Goal: Information Seeking & Learning: Understand process/instructions

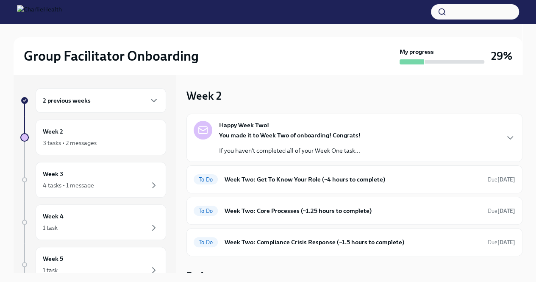
click at [420, 138] on div "Happy Week Two! You made it to Week Two of onboarding! Congrats! If you haven't…" at bounding box center [354, 138] width 321 height 34
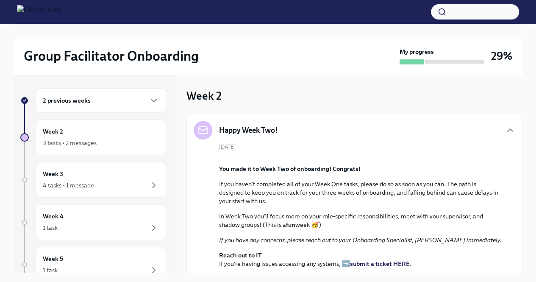
click at [118, 108] on div "2 previous weeks" at bounding box center [101, 100] width 130 height 25
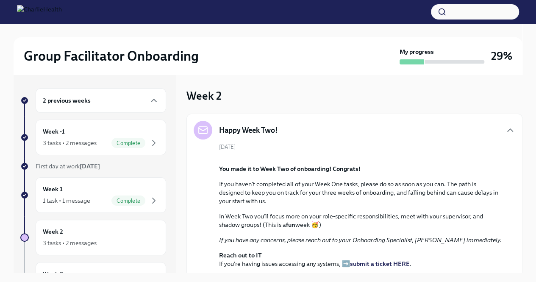
click at [118, 209] on div "Week 1 1 task • 1 message Complete" at bounding box center [101, 195] width 130 height 36
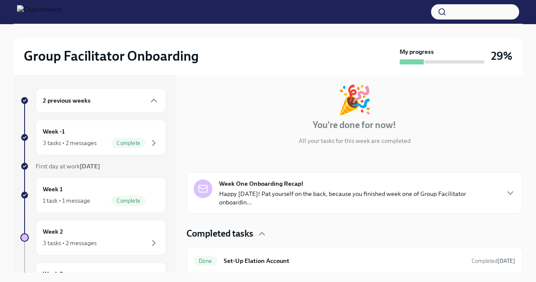
scroll to position [43, 0]
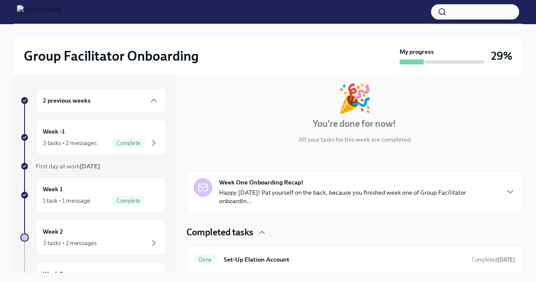
click at [105, 191] on div "Week 1 1 task • 1 message Complete" at bounding box center [101, 194] width 116 height 21
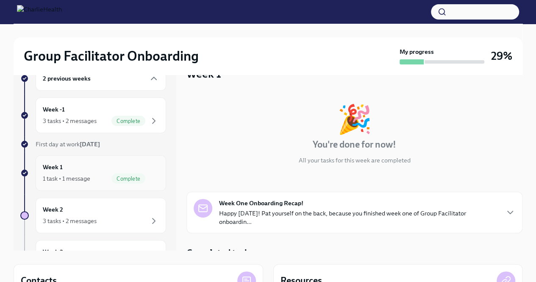
scroll to position [0, 0]
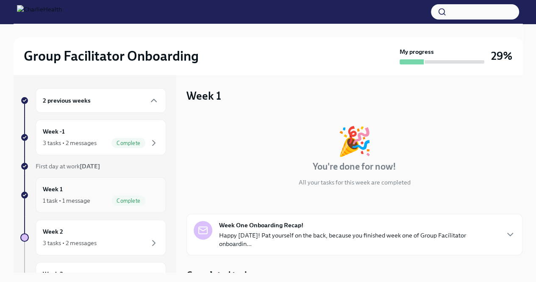
click at [97, 191] on div "Week 1 1 task • 1 message Complete" at bounding box center [101, 194] width 116 height 21
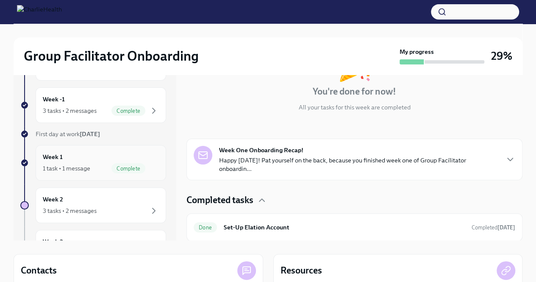
scroll to position [47, 0]
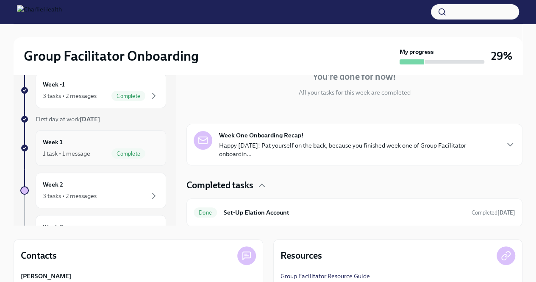
click at [260, 184] on icon "button" at bounding box center [262, 185] width 10 height 10
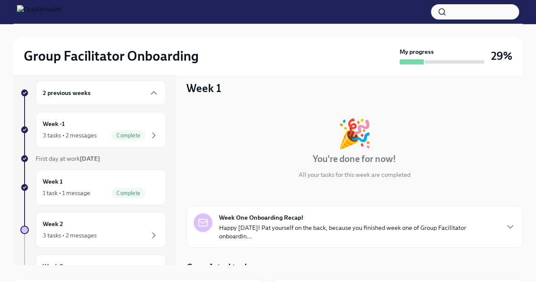
scroll to position [0, 0]
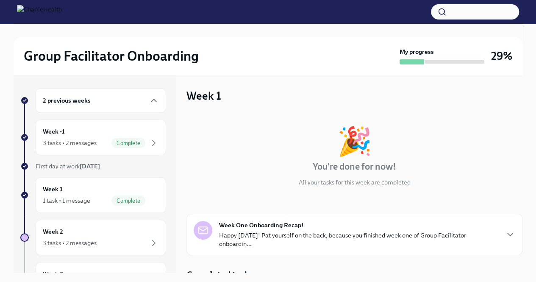
click at [24, 125] on div at bounding box center [24, 126] width 1 height 21
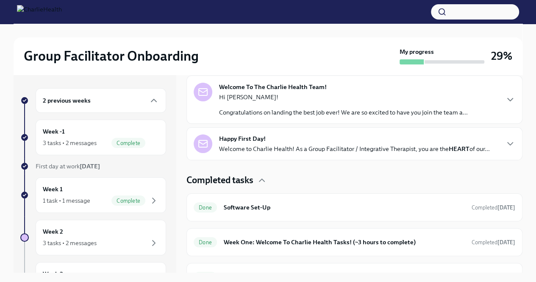
scroll to position [155, 0]
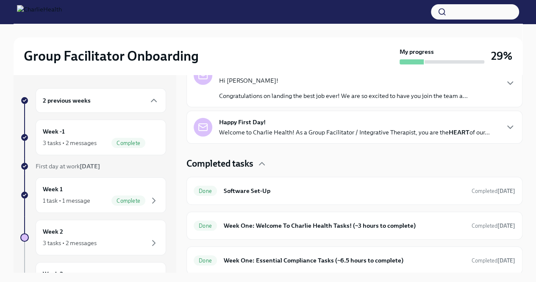
click at [283, 256] on h6 "Week One: Essential Compliance Tasks (~6.5 hours to complete)" at bounding box center [344, 259] width 241 height 9
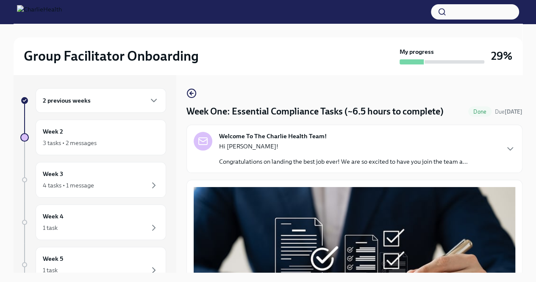
click at [430, 237] on button "Zoom image" at bounding box center [354, 271] width 321 height 168
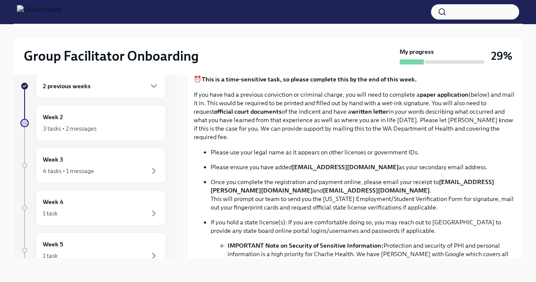
scroll to position [408, 0]
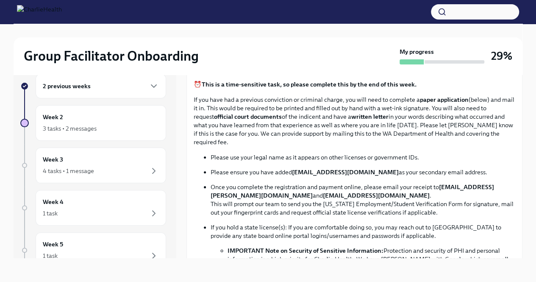
click at [451, 190] on p "Once you complete the registration and payment online, please email your receip…" at bounding box center [362, 199] width 304 height 34
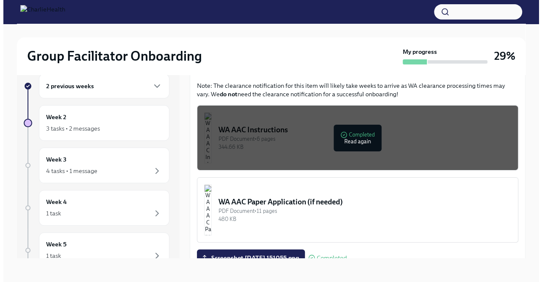
scroll to position [609, 0]
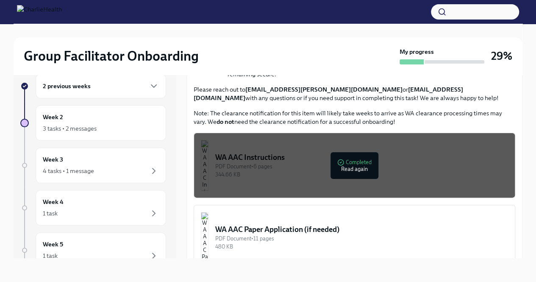
click at [467, 163] on div "PDF Document • 6 pages" at bounding box center [361, 166] width 293 height 8
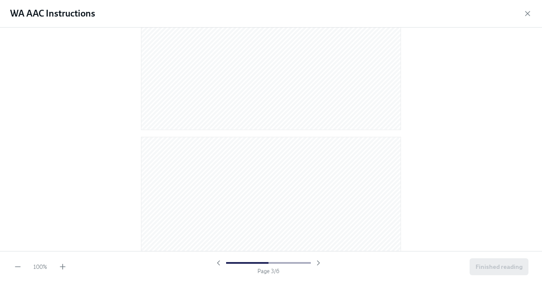
scroll to position [700, 0]
